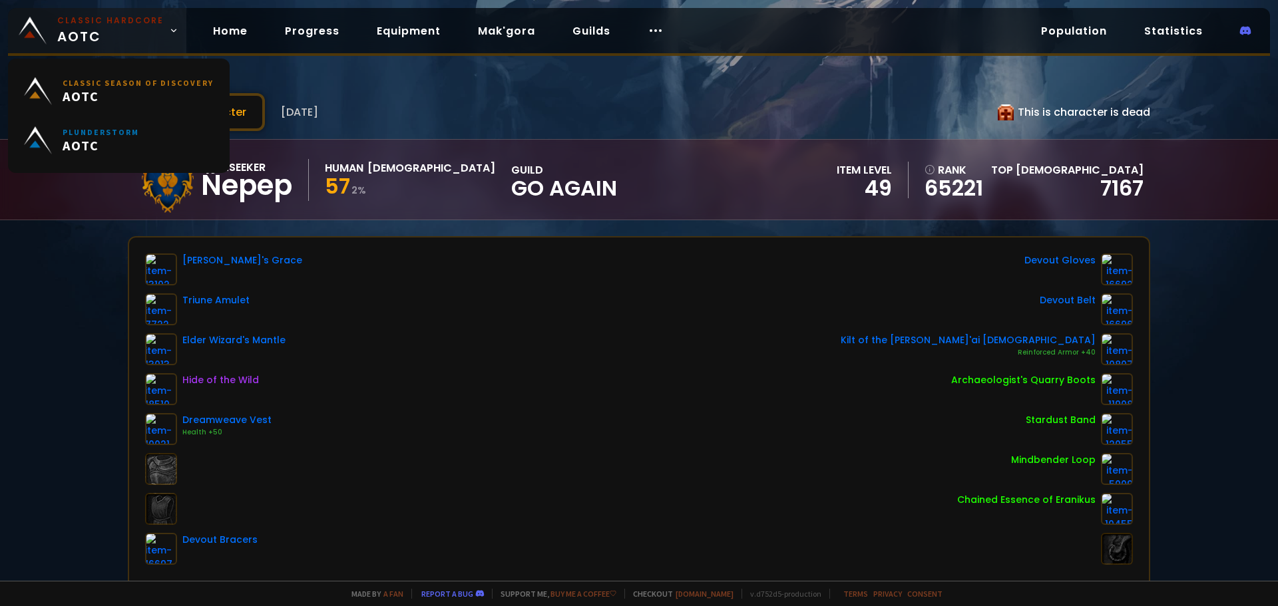
click at [65, 25] on small "Classic Hardcore" at bounding box center [110, 21] width 107 height 12
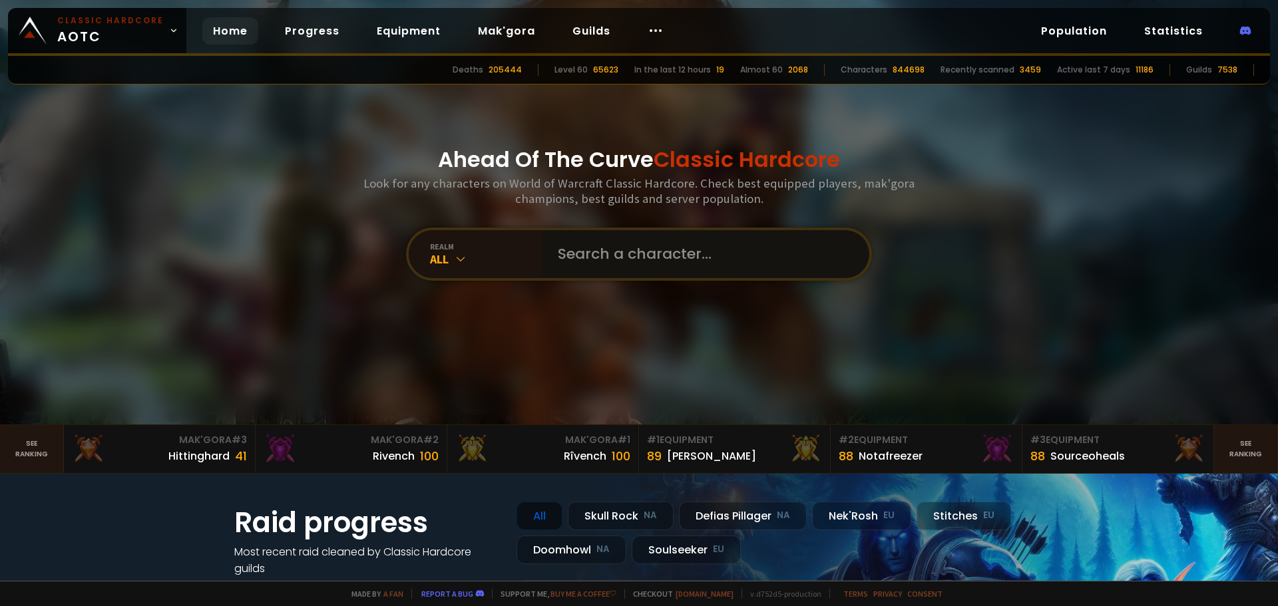
click at [590, 260] on input "text" at bounding box center [702, 254] width 304 height 48
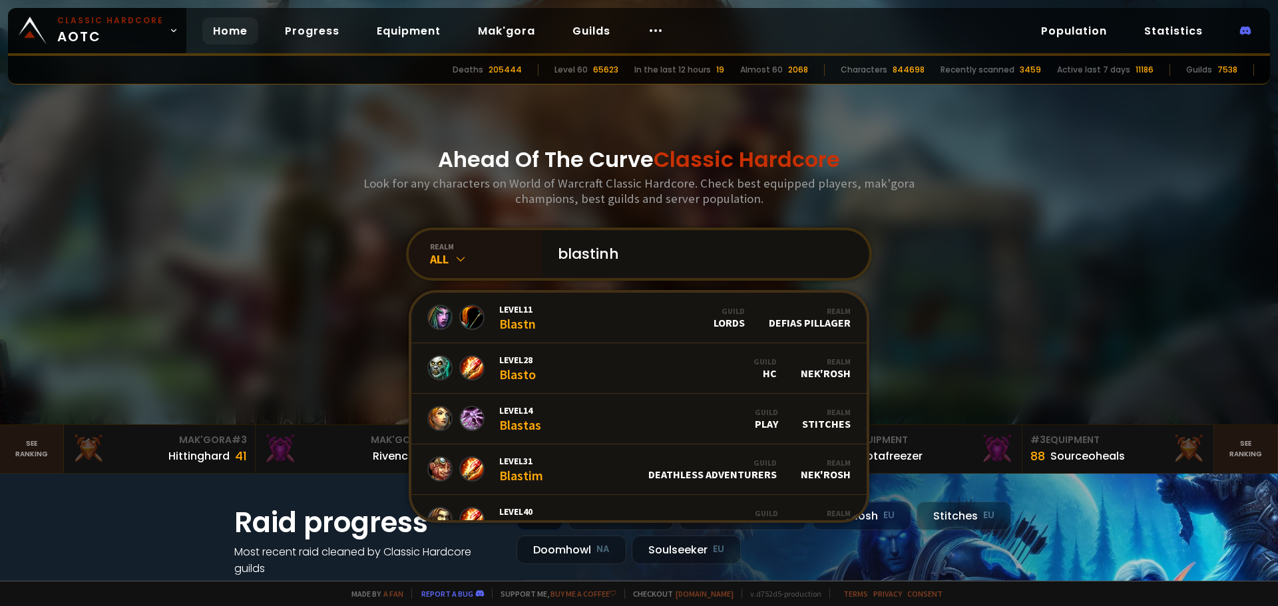
type input "blastinho"
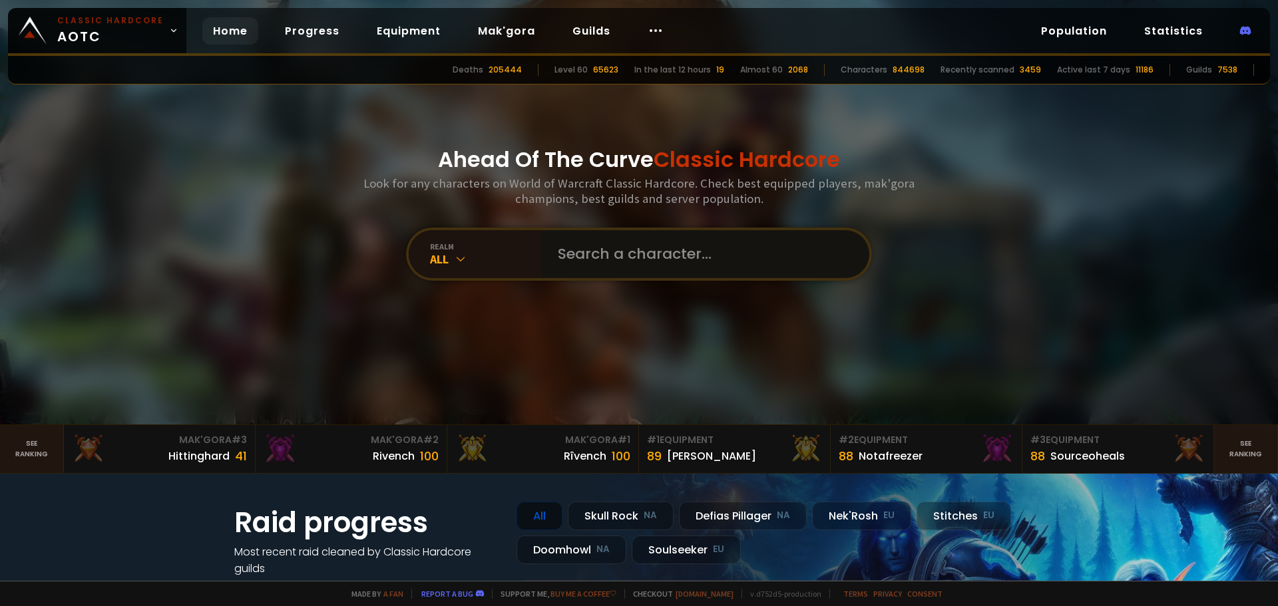
drag, startPoint x: 603, startPoint y: 252, endPoint x: 624, endPoint y: 235, distance: 27.0
click at [604, 252] on input "text" at bounding box center [702, 254] width 304 height 48
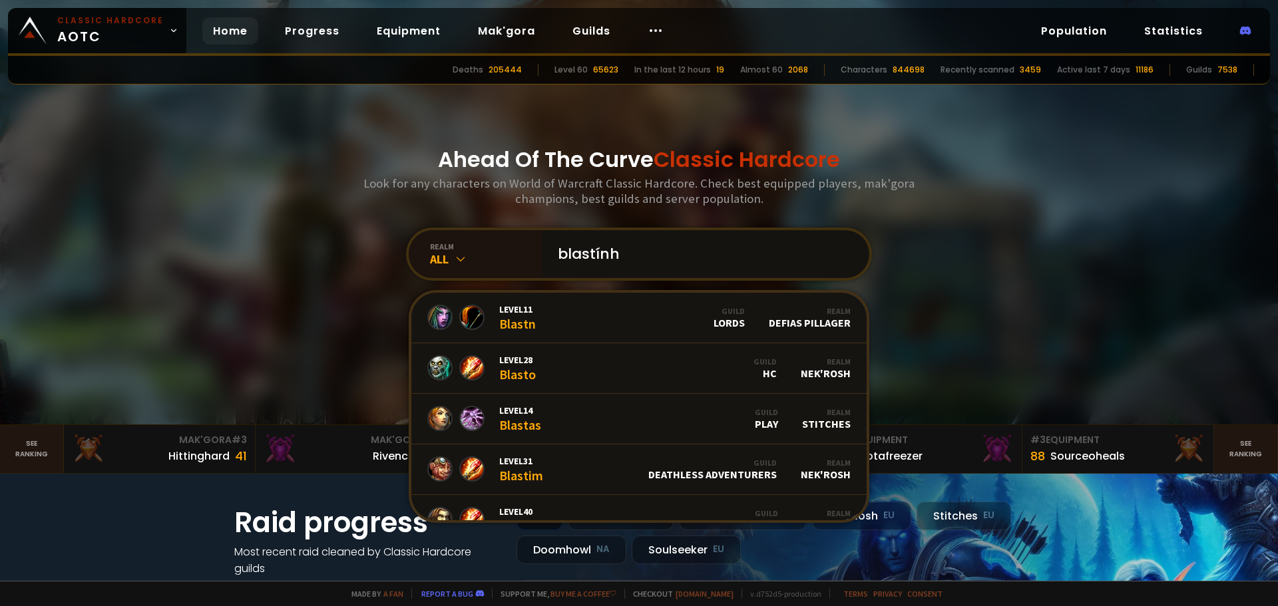
type input "blastínho"
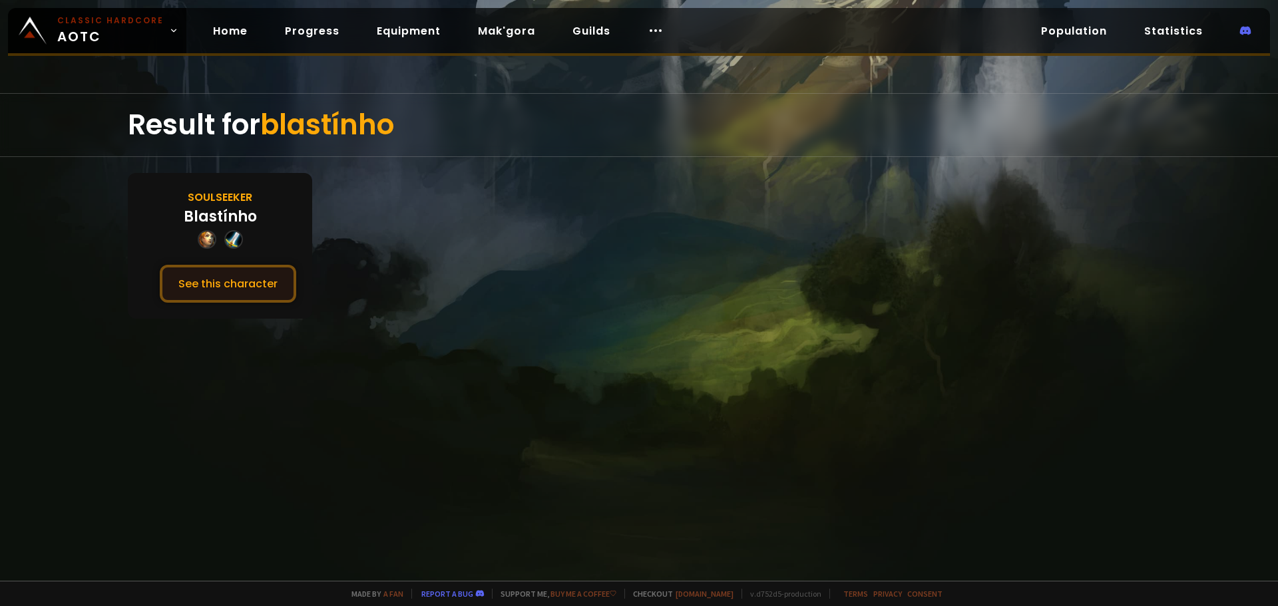
click at [228, 284] on button "See this character" at bounding box center [228, 284] width 136 height 38
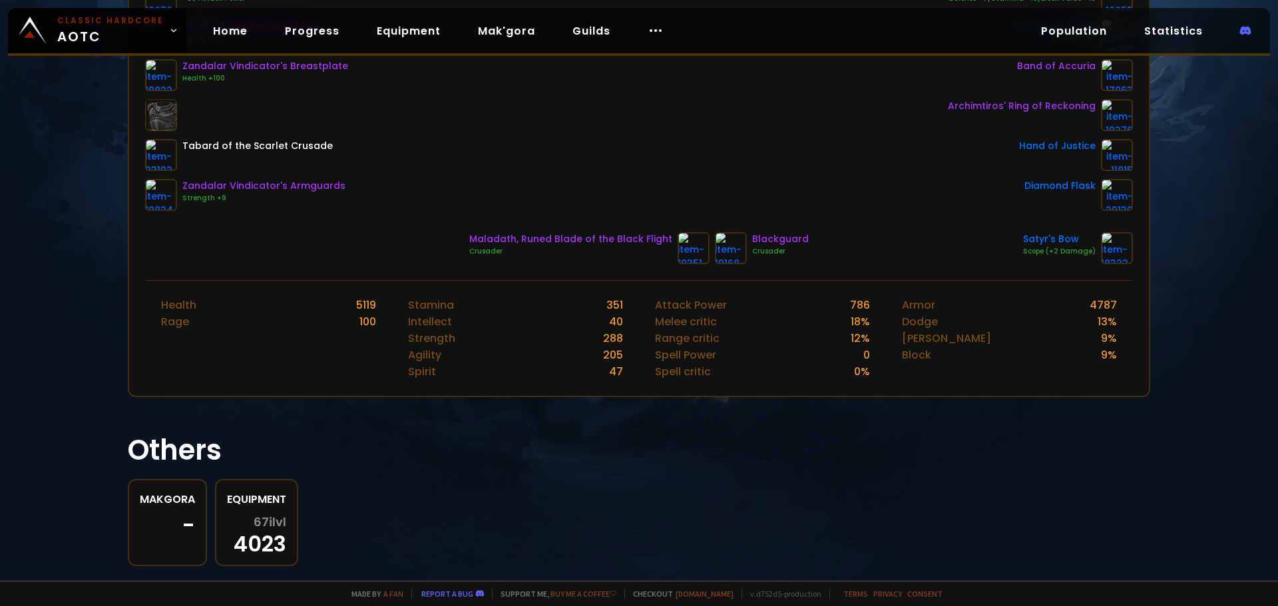
scroll to position [382, 0]
